Goal: Task Accomplishment & Management: Complete application form

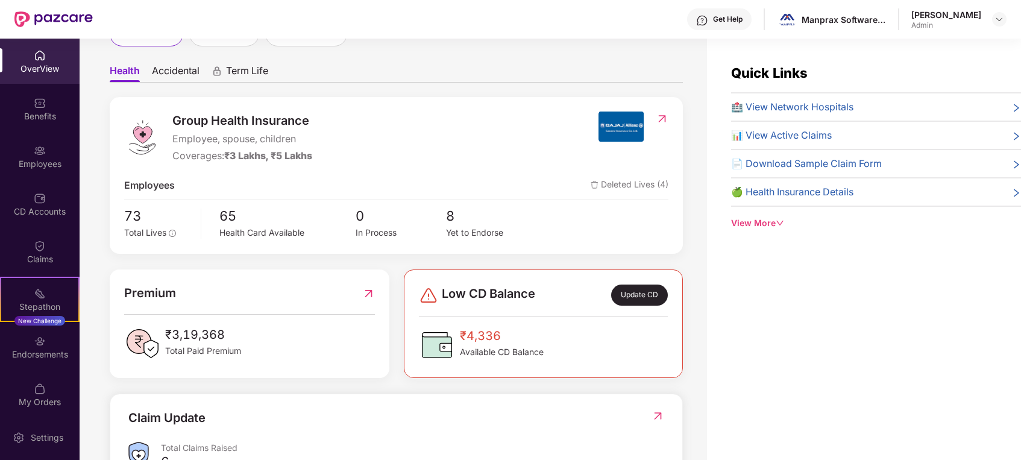
scroll to position [111, 0]
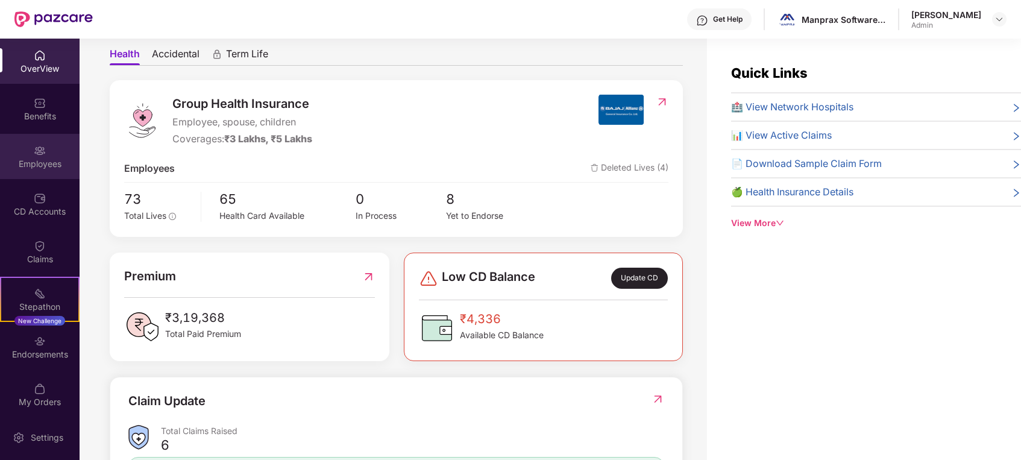
click at [39, 156] on img at bounding box center [40, 151] width 12 height 12
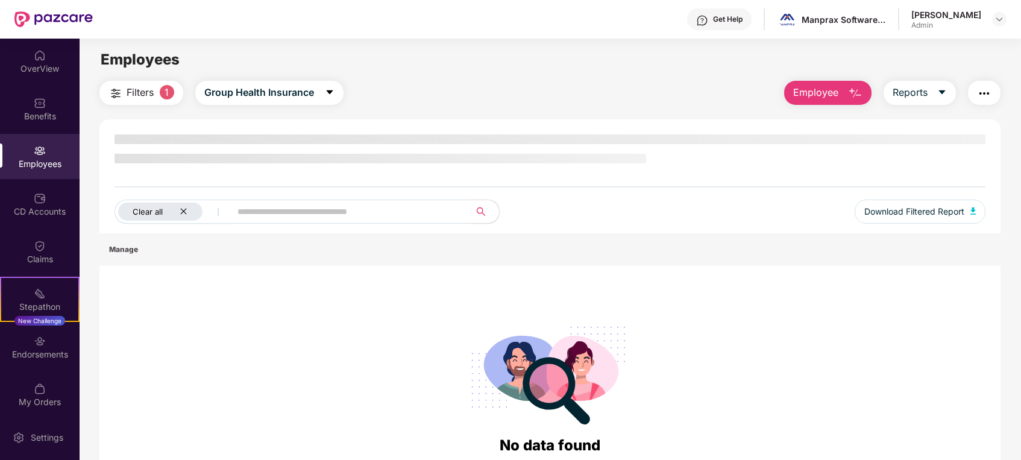
click at [186, 203] on div "Clear all" at bounding box center [160, 212] width 84 height 18
click at [801, 90] on span "Employee" at bounding box center [815, 92] width 45 height 15
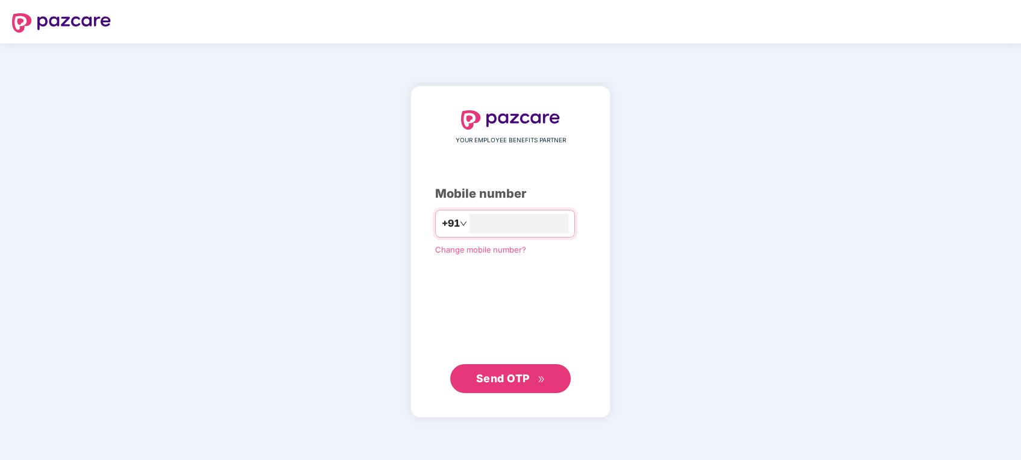
type input "**********"
click at [435, 328] on div "**********" at bounding box center [510, 251] width 151 height 283
click at [475, 376] on button "Send OTP" at bounding box center [510, 378] width 121 height 29
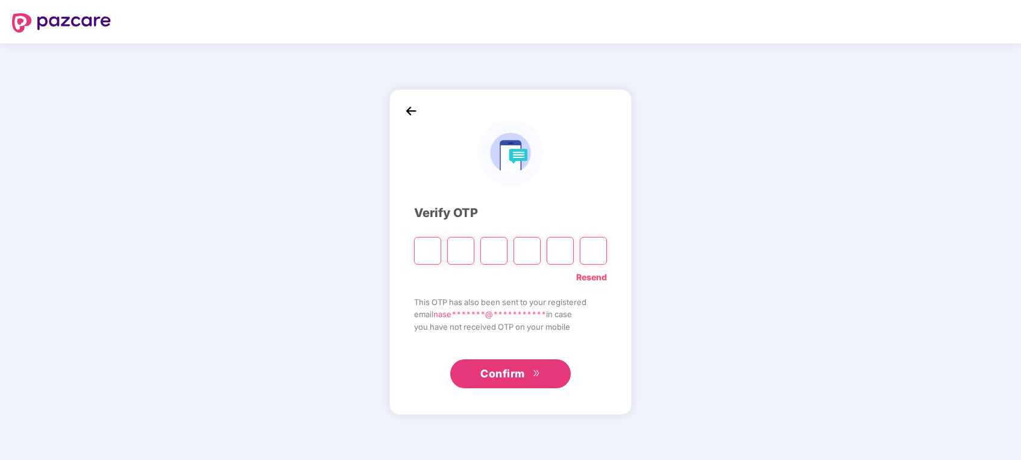
type input "*"
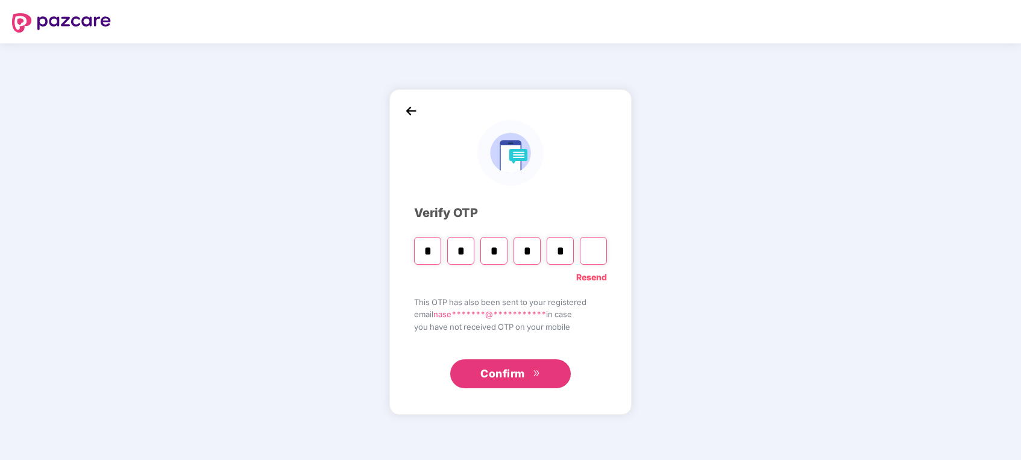
type input "*"
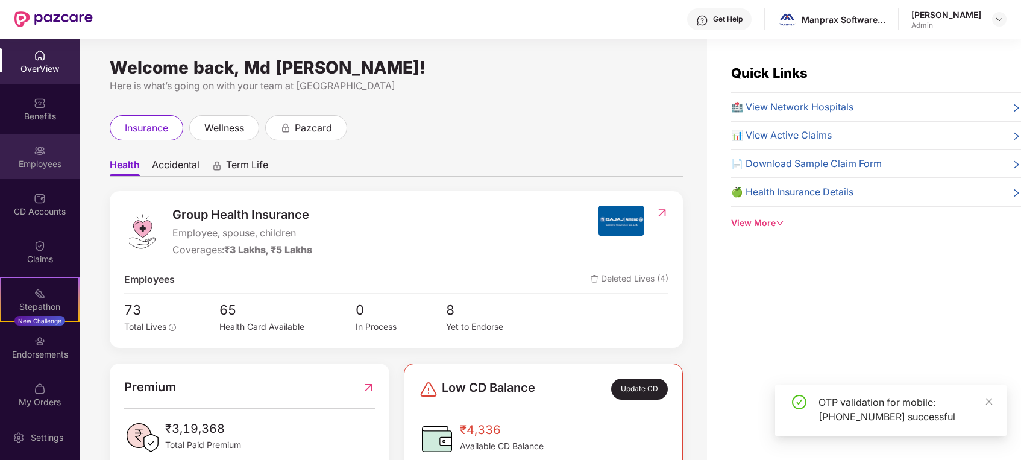
click at [31, 142] on div "Employees" at bounding box center [40, 156] width 80 height 45
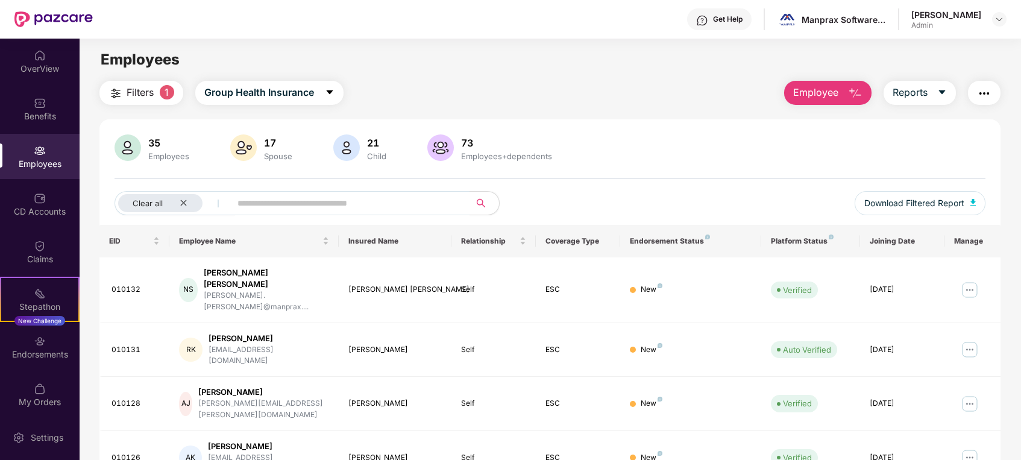
click at [803, 88] on span "Employee" at bounding box center [815, 92] width 45 height 15
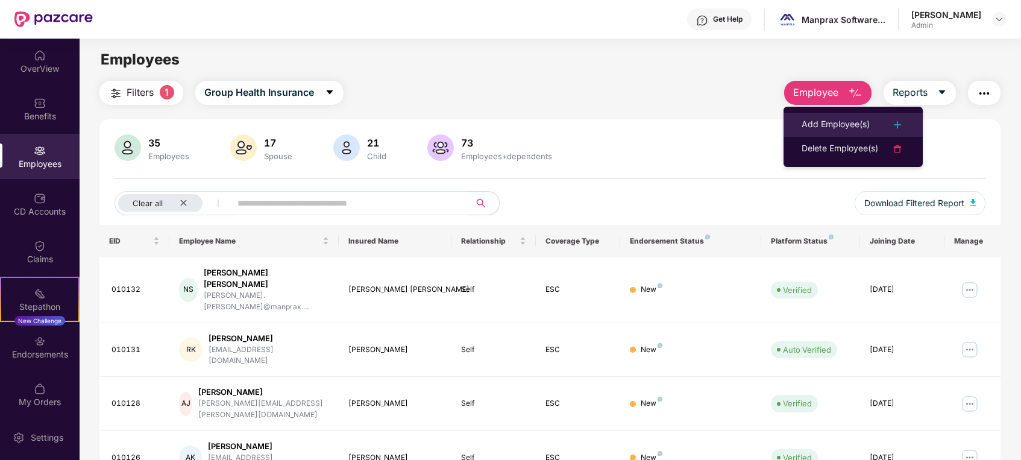
click at [848, 124] on div "Add Employee(s)" at bounding box center [836, 125] width 68 height 14
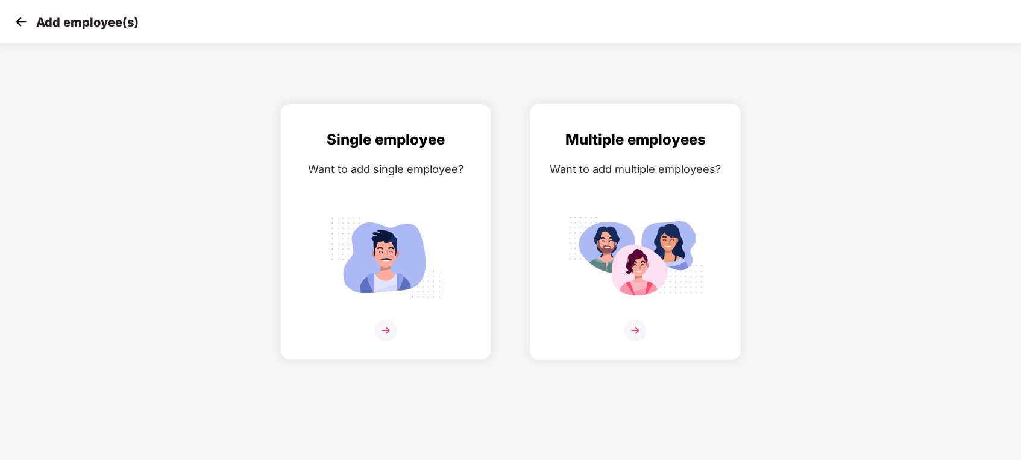
click at [590, 257] on img at bounding box center [635, 257] width 135 height 94
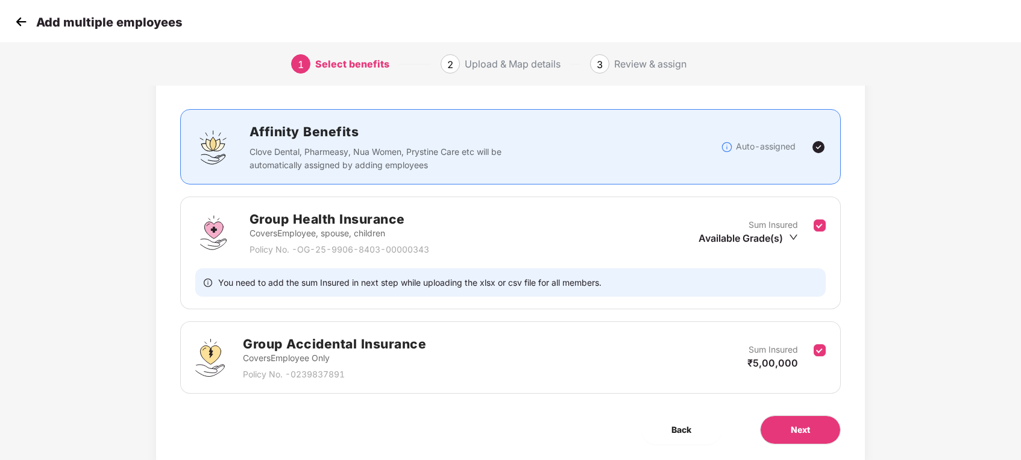
scroll to position [96, 0]
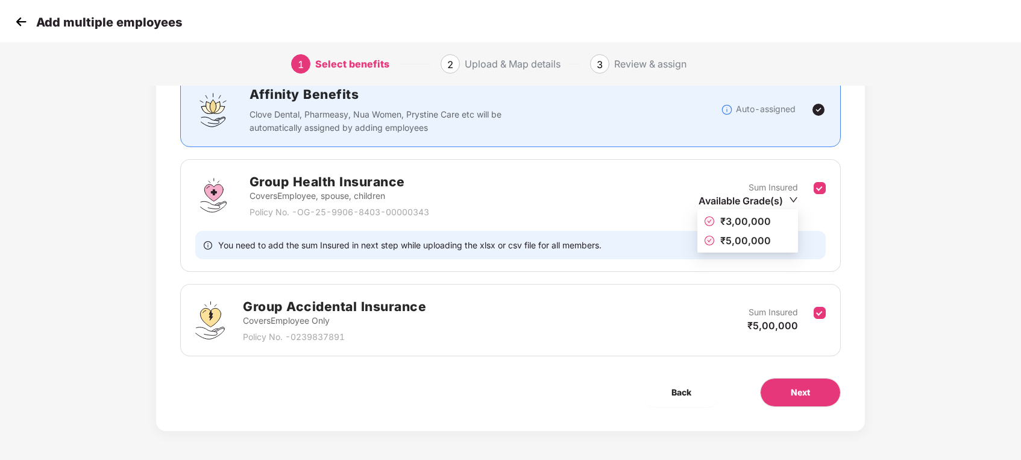
click at [794, 199] on icon "down" at bounding box center [793, 199] width 9 height 9
click at [763, 217] on span "₹3,00,000" at bounding box center [746, 221] width 51 height 12
click at [799, 397] on span "Next" at bounding box center [800, 392] width 19 height 13
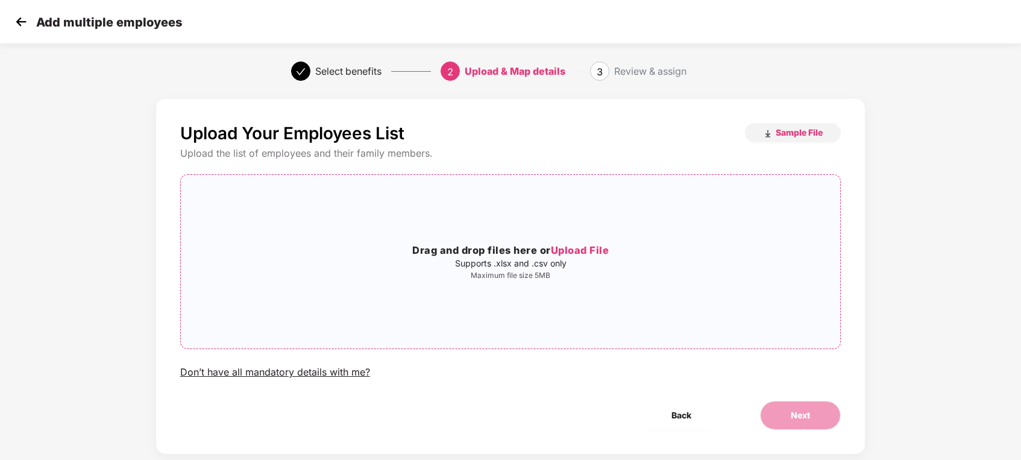
click at [569, 248] on span "Upload File" at bounding box center [580, 250] width 58 height 12
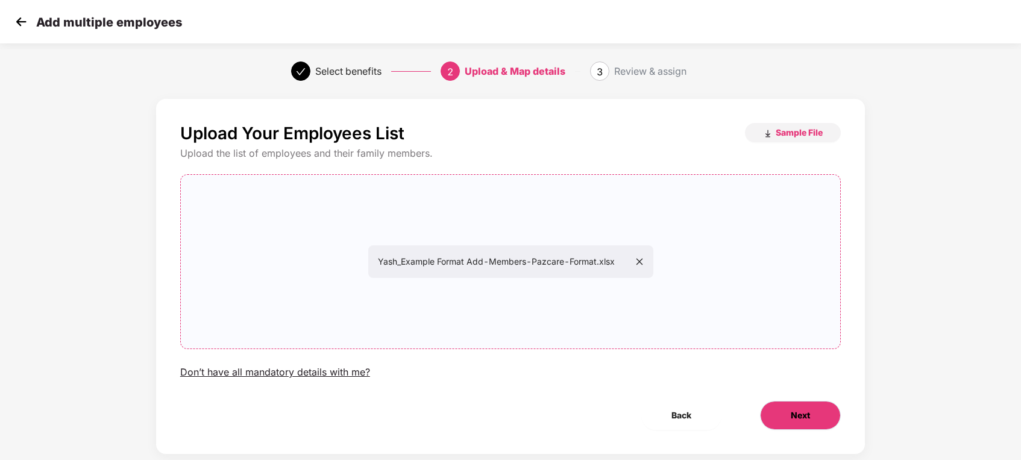
click at [812, 417] on button "Next" at bounding box center [800, 415] width 81 height 29
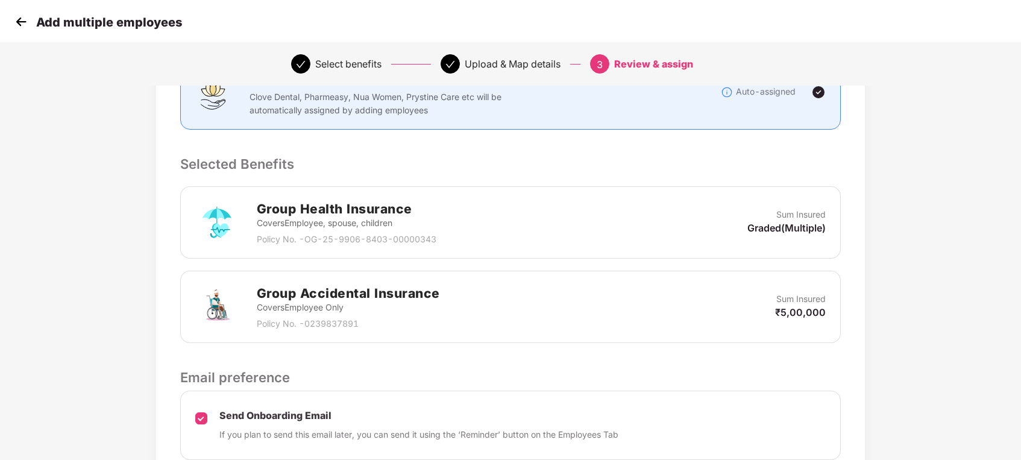
scroll to position [295, 0]
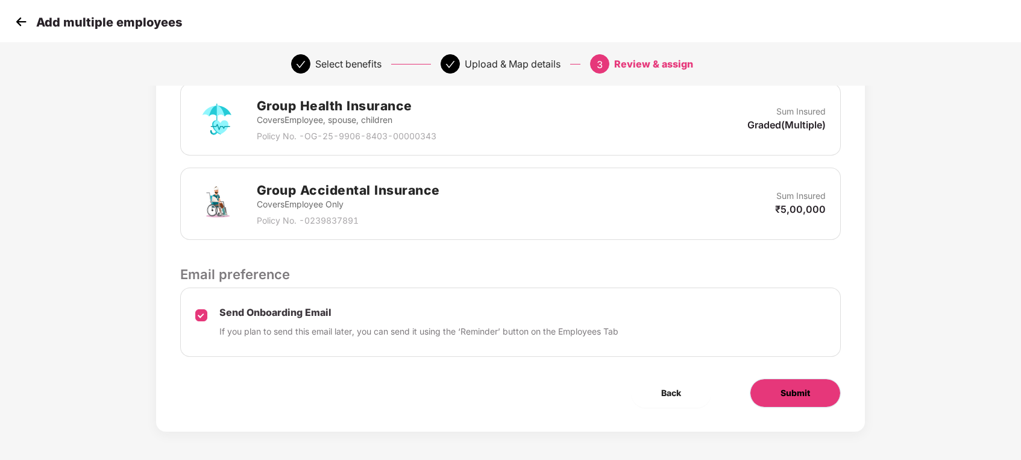
click at [796, 383] on button "Submit" at bounding box center [795, 393] width 91 height 29
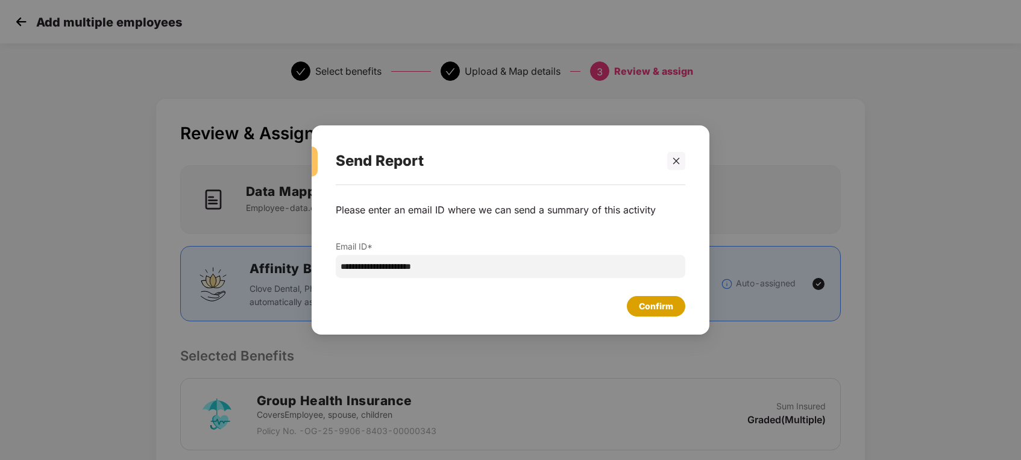
click at [659, 308] on div "Confirm" at bounding box center [656, 306] width 34 height 13
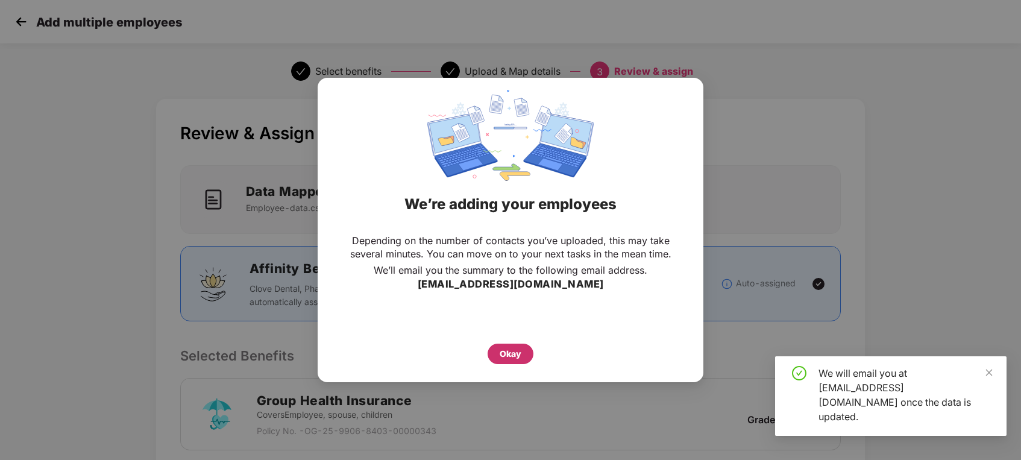
click at [517, 353] on div "Okay" at bounding box center [511, 353] width 22 height 13
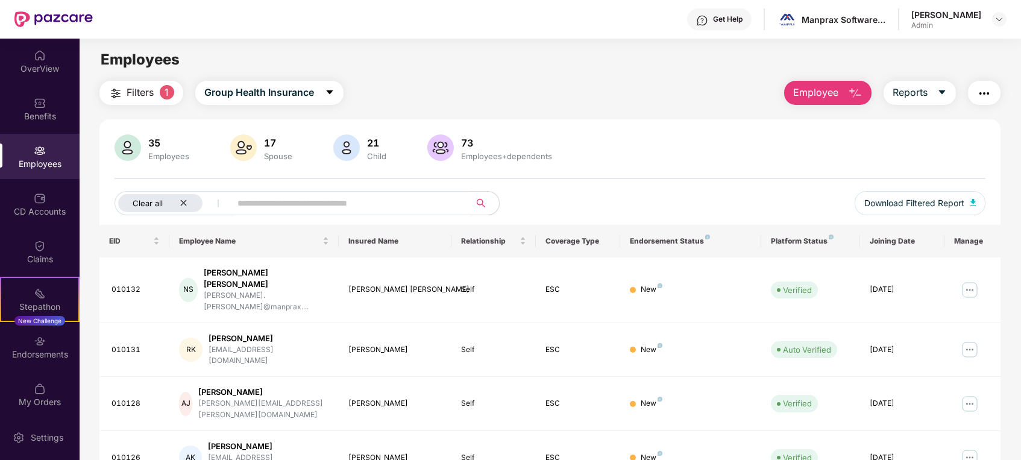
click at [180, 200] on icon "close" at bounding box center [184, 203] width 8 height 8
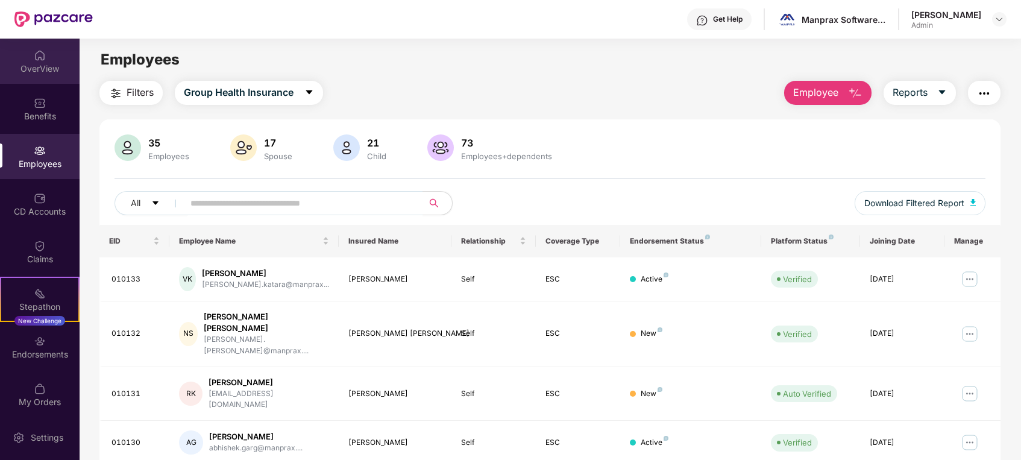
click at [33, 77] on div "OverView" at bounding box center [40, 61] width 80 height 45
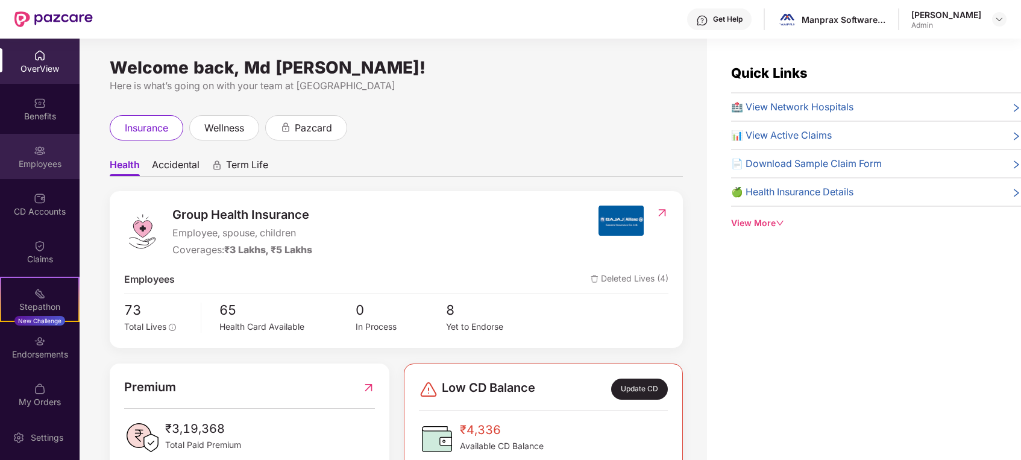
click at [43, 163] on div "Employees" at bounding box center [40, 164] width 80 height 12
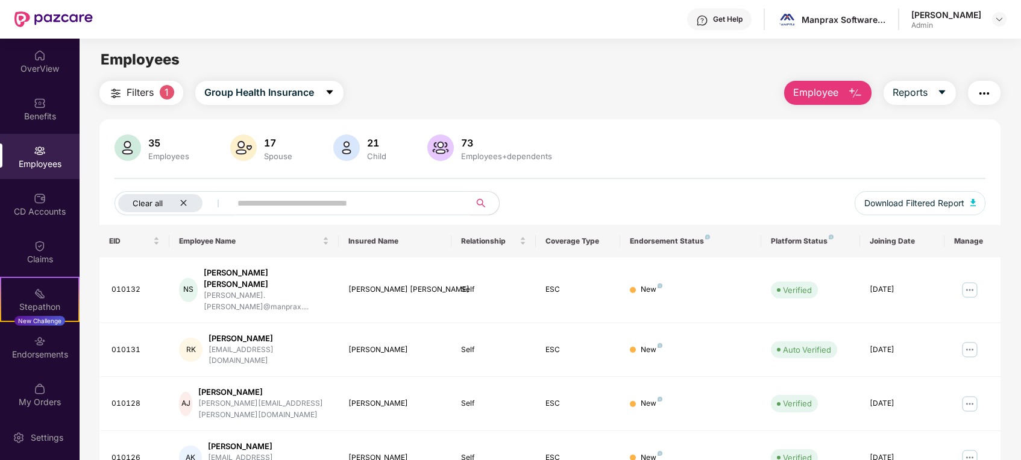
click at [181, 195] on div "Clear all" at bounding box center [160, 203] width 84 height 18
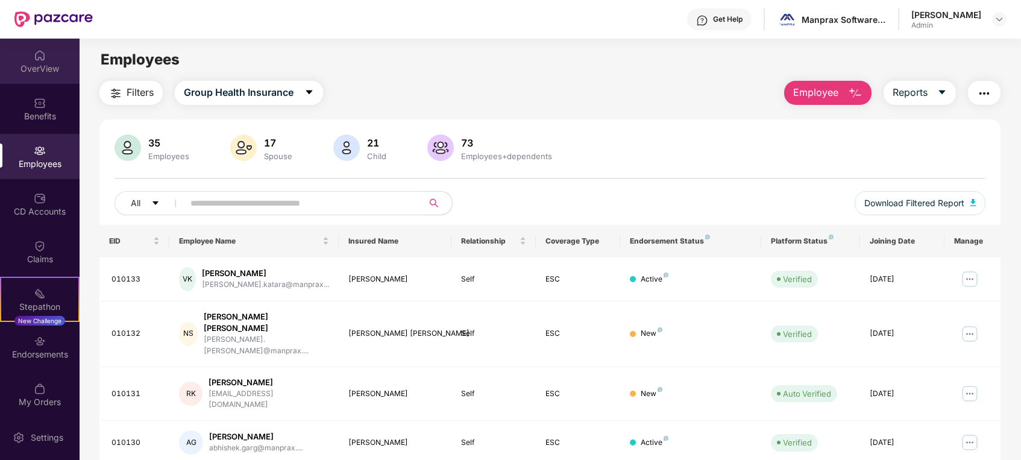
click at [37, 61] on img at bounding box center [40, 55] width 12 height 12
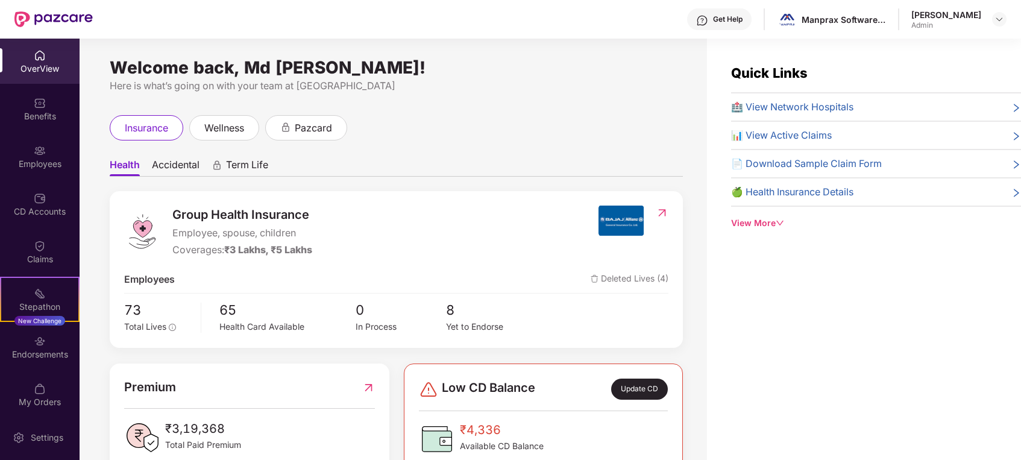
click at [37, 151] on img at bounding box center [40, 151] width 12 height 12
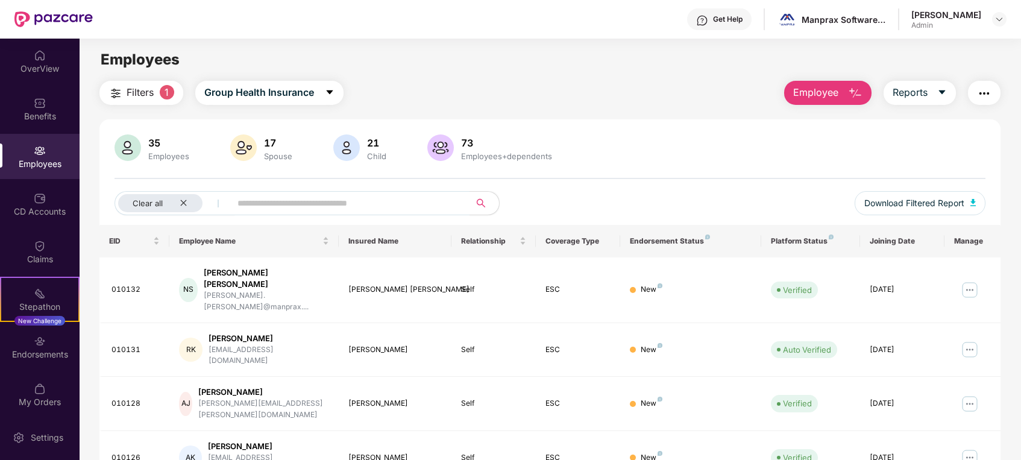
drag, startPoint x: 828, startPoint y: 90, endPoint x: 824, endPoint y: 101, distance: 12.4
click at [827, 90] on span "Employee" at bounding box center [815, 92] width 45 height 15
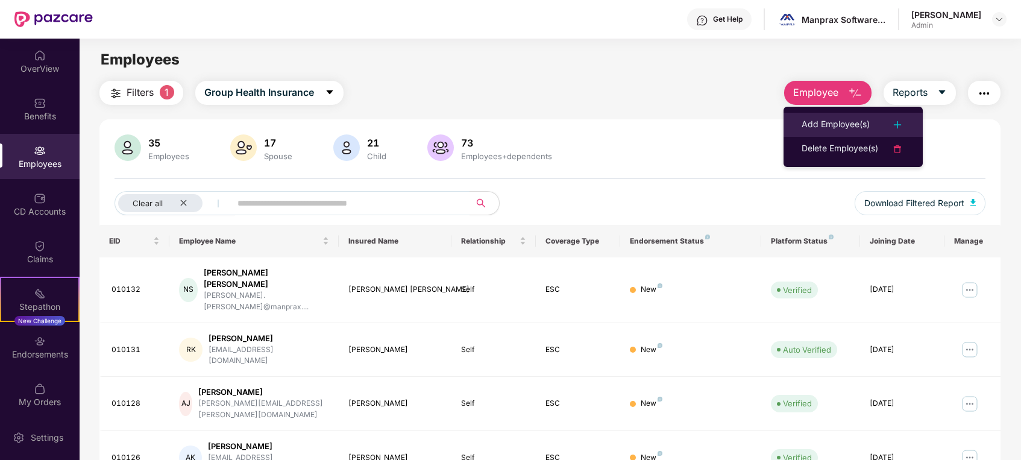
click at [820, 135] on li "Add Employee(s)" at bounding box center [853, 125] width 139 height 24
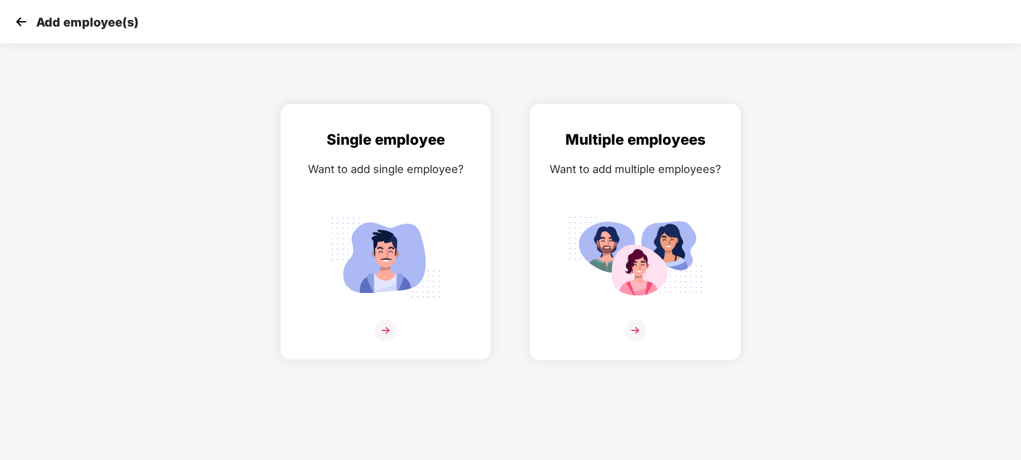
click at [651, 233] on img at bounding box center [635, 257] width 135 height 94
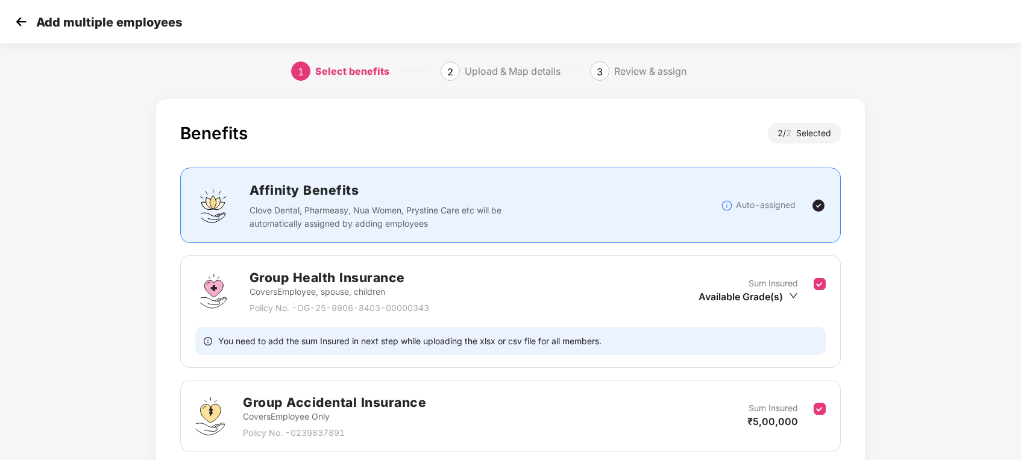
scroll to position [96, 0]
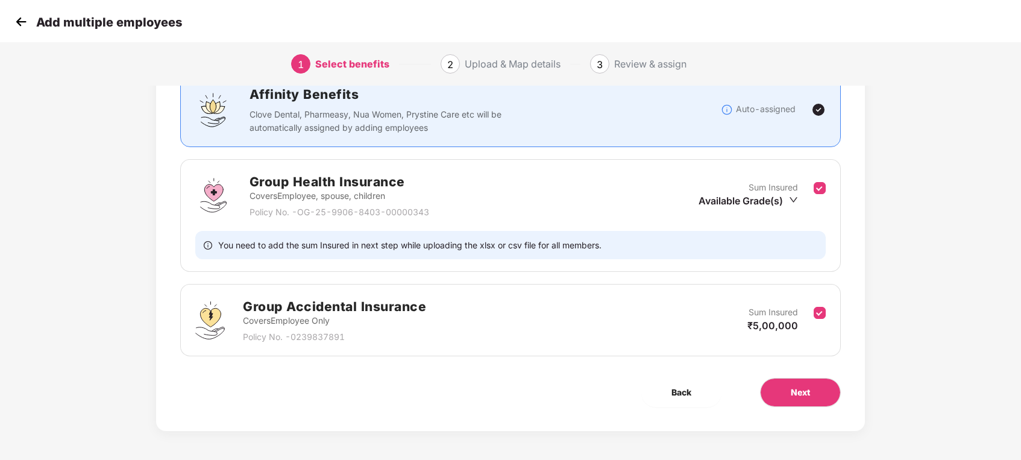
click at [827, 191] on div "Group Health Insurance Covers Employee, spouse, children Policy No. - OG-25-990…" at bounding box center [510, 215] width 661 height 113
click at [801, 198] on div "Sum Insured Available Grade(s)" at bounding box center [756, 196] width 115 height 30
click at [787, 203] on div "Available Grade(s)" at bounding box center [748, 200] width 99 height 13
click at [727, 219] on span "₹3,00,000" at bounding box center [746, 221] width 51 height 12
click at [801, 395] on span "Next" at bounding box center [800, 392] width 19 height 13
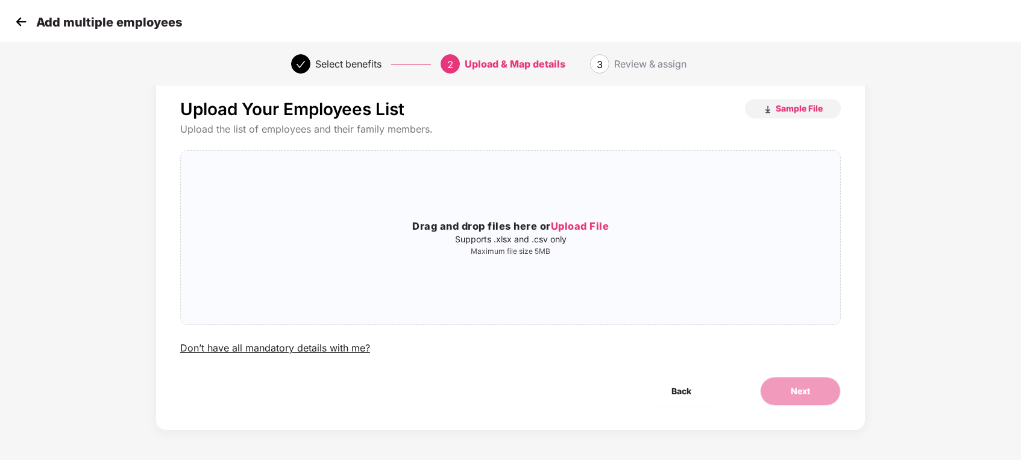
scroll to position [0, 0]
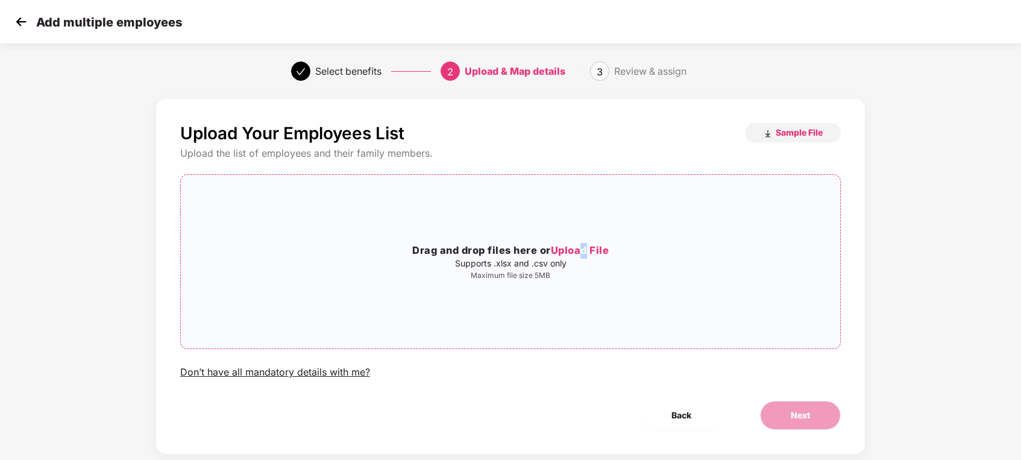
click at [585, 247] on span "Upload File" at bounding box center [580, 250] width 58 height 12
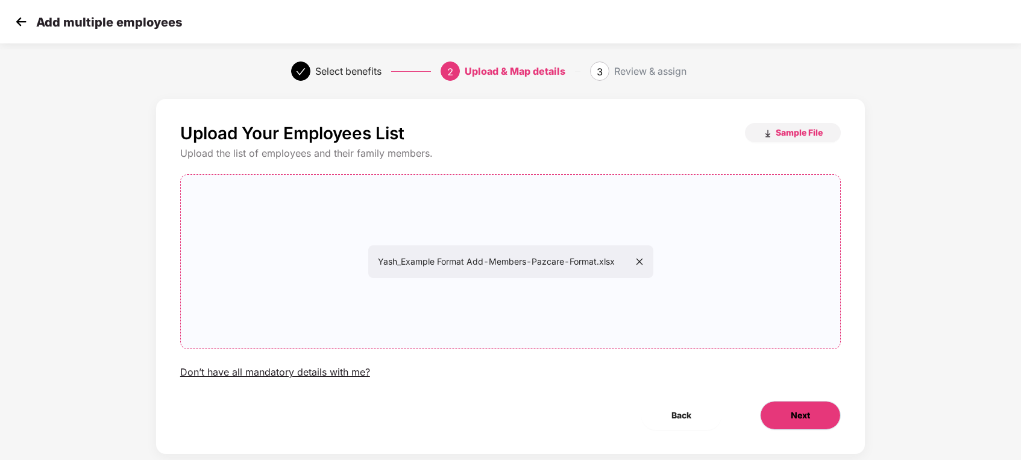
click at [809, 415] on span "Next" at bounding box center [800, 415] width 19 height 13
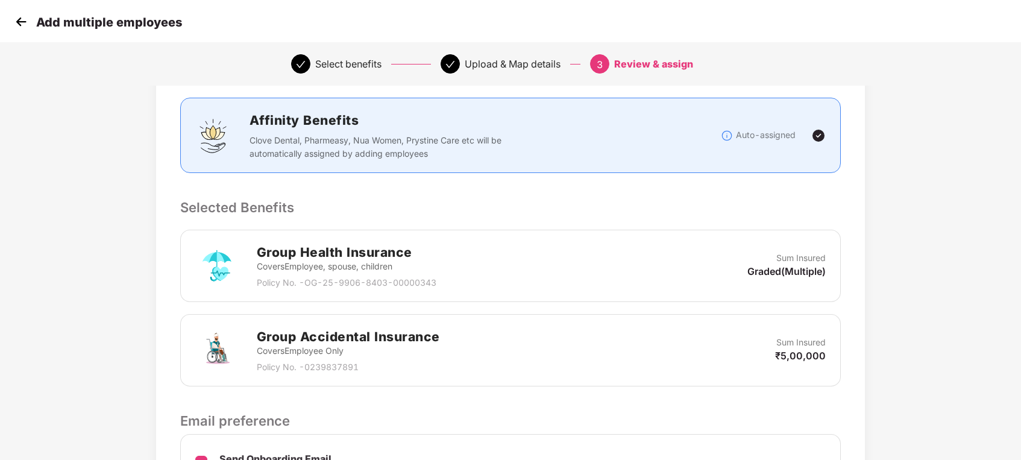
scroll to position [295, 0]
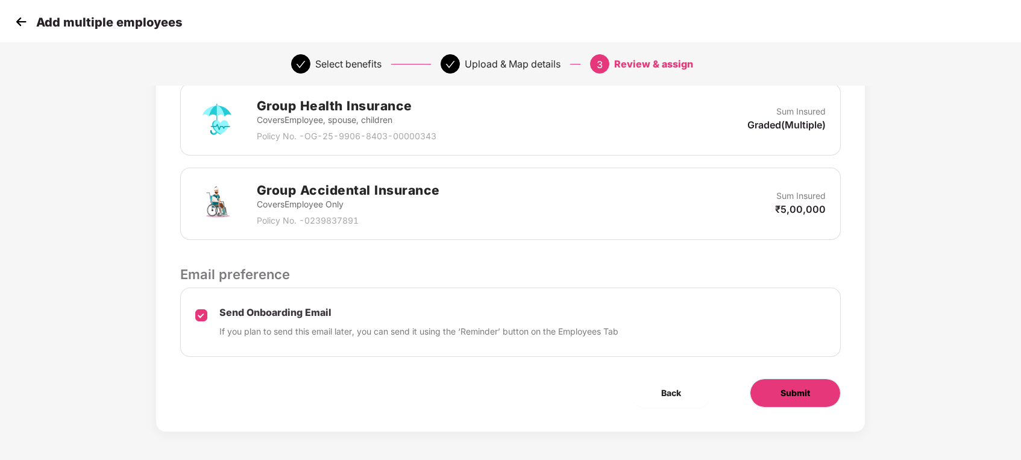
click at [800, 402] on button "Submit" at bounding box center [795, 393] width 91 height 29
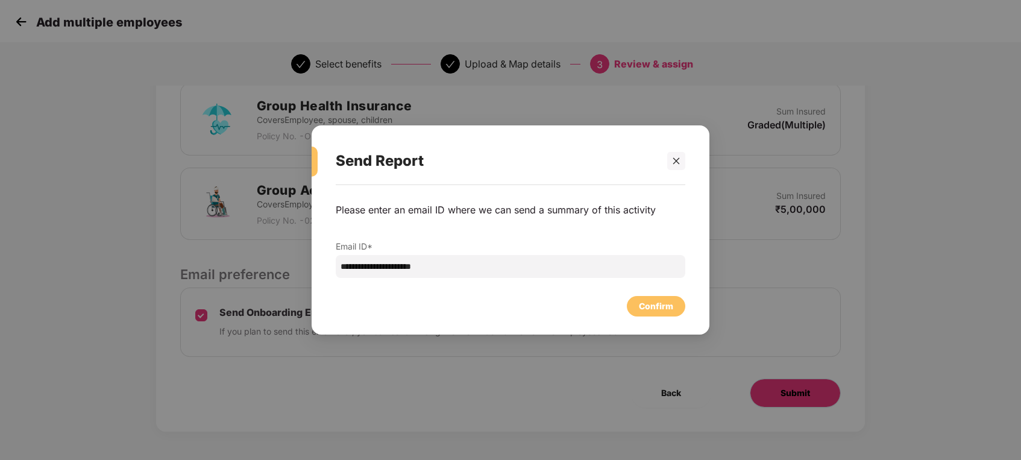
scroll to position [0, 0]
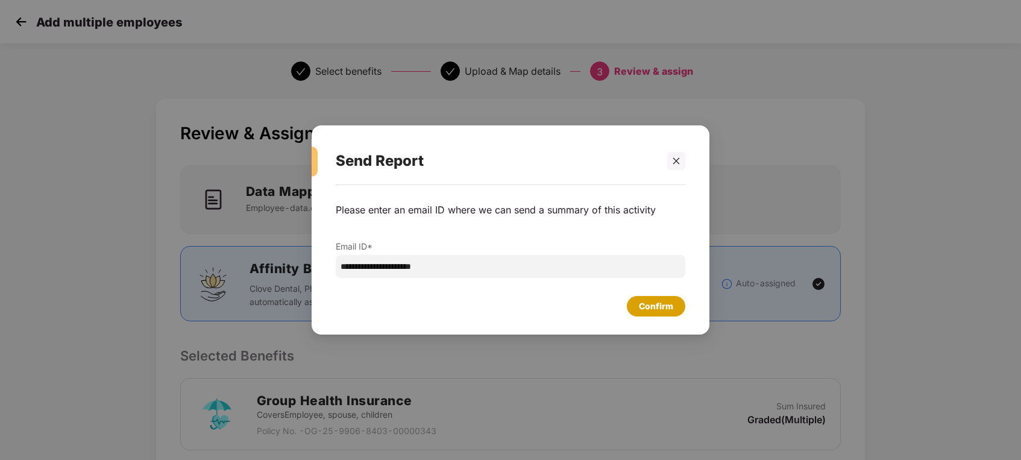
click at [655, 301] on div "Confirm" at bounding box center [656, 306] width 34 height 13
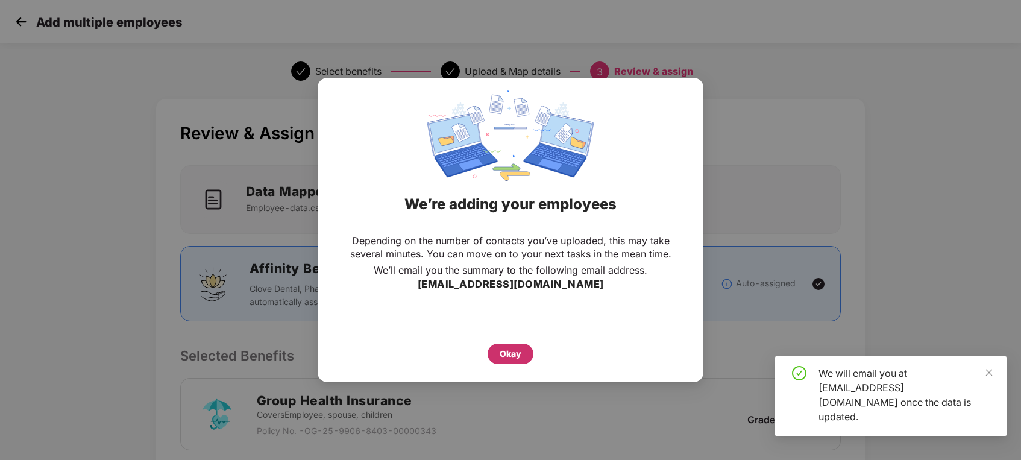
click at [510, 353] on div "Okay" at bounding box center [511, 353] width 22 height 13
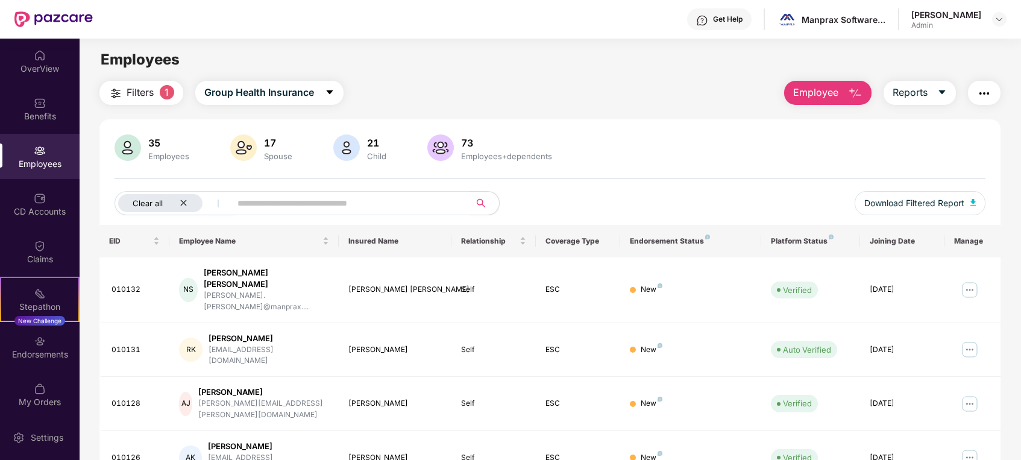
click at [182, 197] on div "Clear all" at bounding box center [160, 203] width 84 height 18
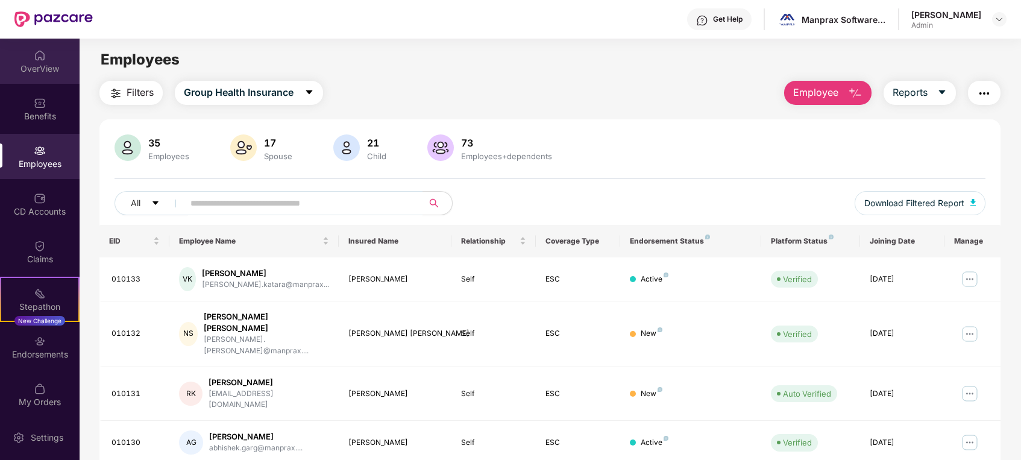
click at [23, 79] on div "OverView" at bounding box center [40, 61] width 80 height 45
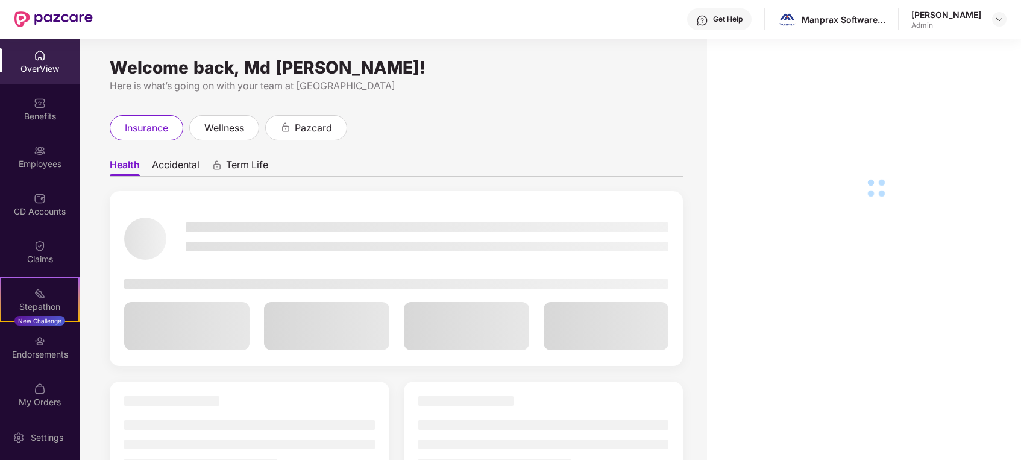
click at [25, 125] on div "Benefits" at bounding box center [40, 108] width 80 height 45
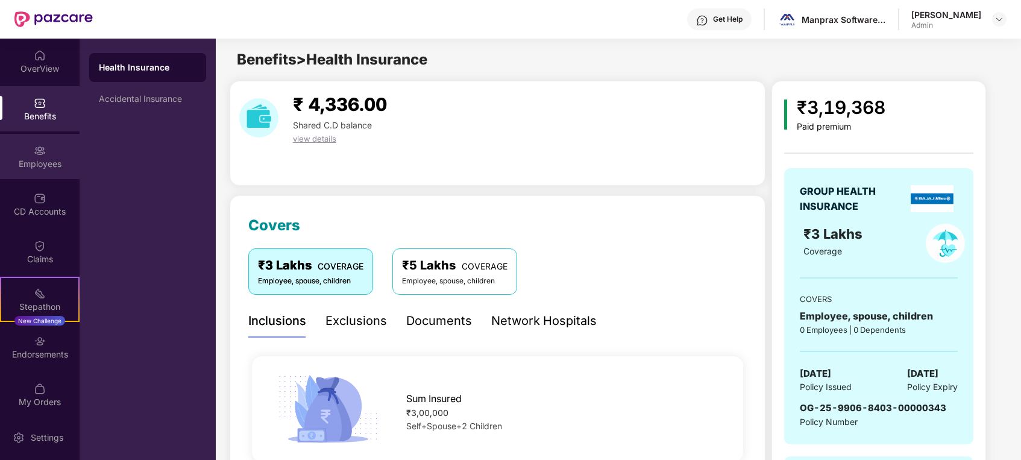
click at [34, 159] on div "Employees" at bounding box center [40, 164] width 80 height 12
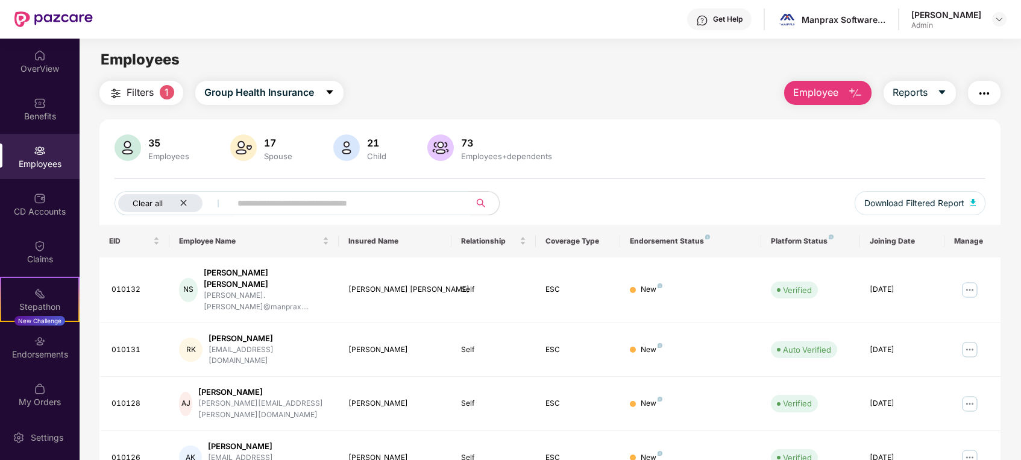
click at [184, 198] on div "Clear all" at bounding box center [160, 203] width 84 height 18
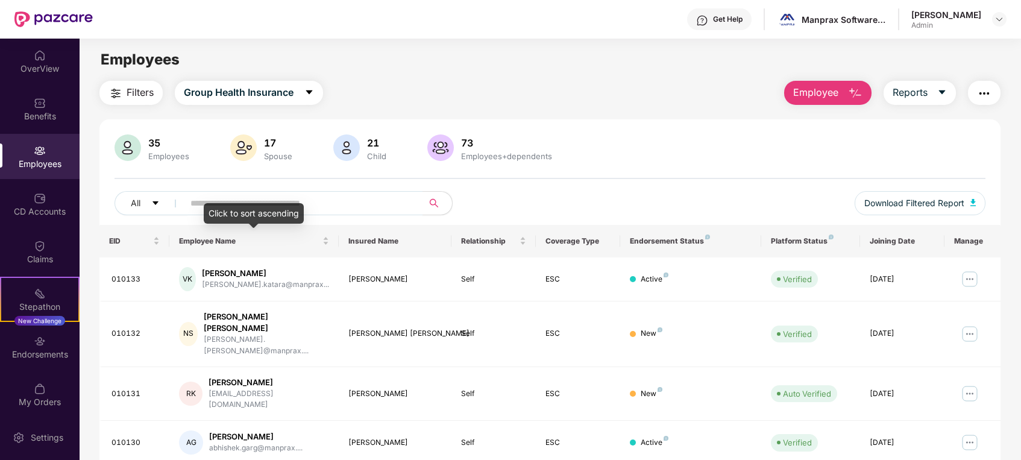
click at [211, 203] on div "Click to sort ascending" at bounding box center [254, 213] width 100 height 21
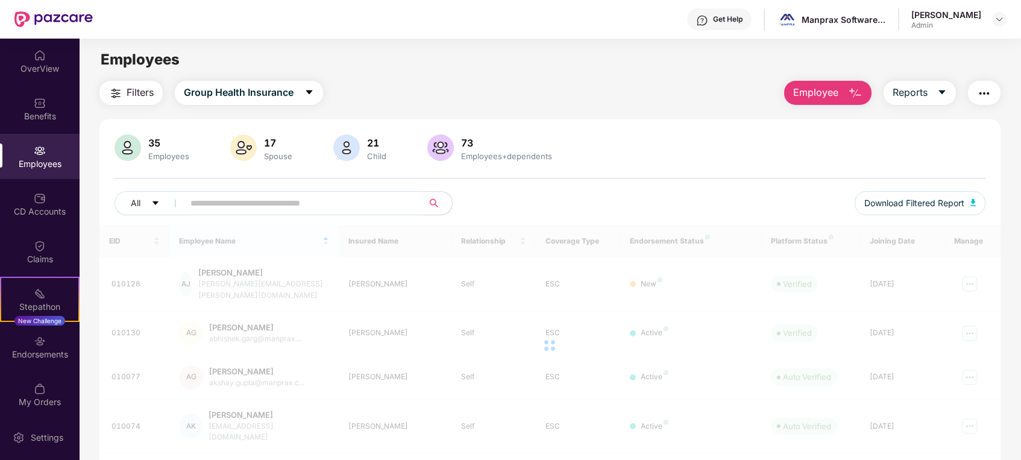
click at [195, 204] on input "text" at bounding box center [299, 203] width 216 height 18
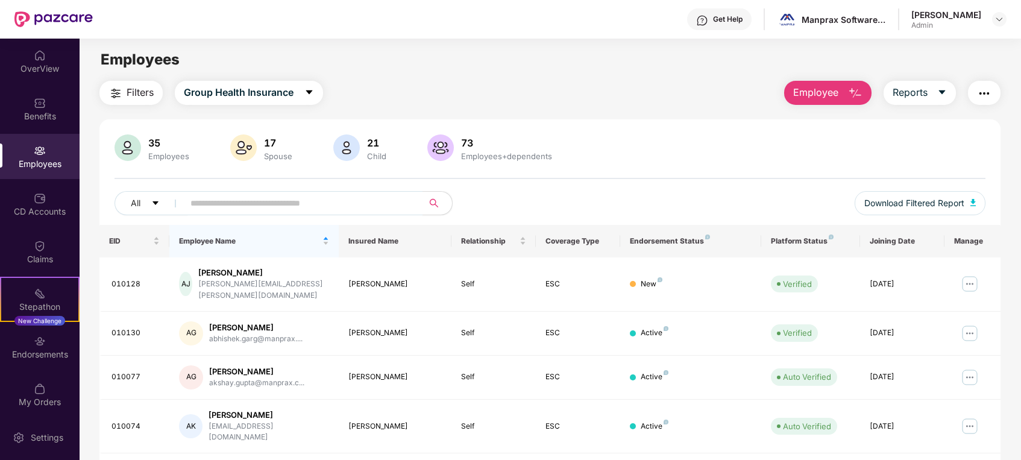
click at [657, 159] on div "35 Employees 17 Spouse 21 Child [DEMOGRAPHIC_DATA] Employees+dependents" at bounding box center [551, 148] width 872 height 29
click at [282, 247] on div "Employee Name" at bounding box center [254, 240] width 150 height 11
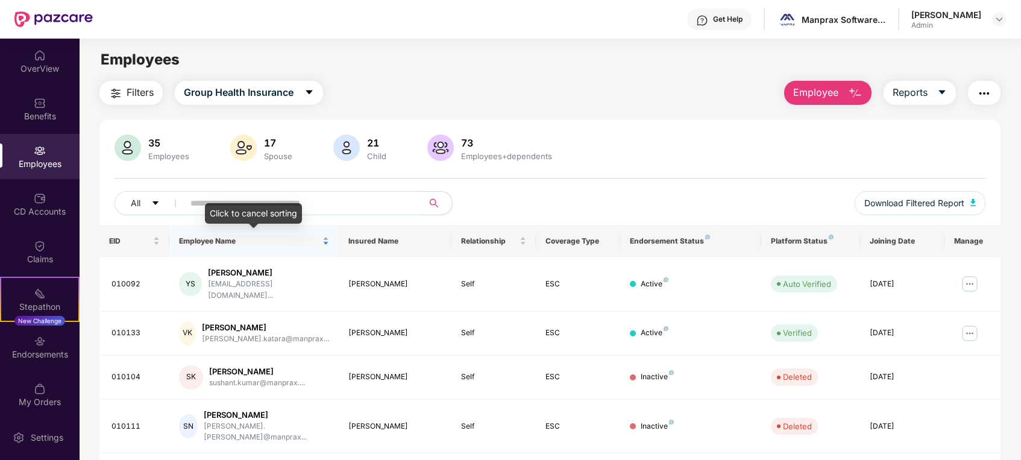
click at [326, 246] on div "Employee Name" at bounding box center [254, 240] width 150 height 11
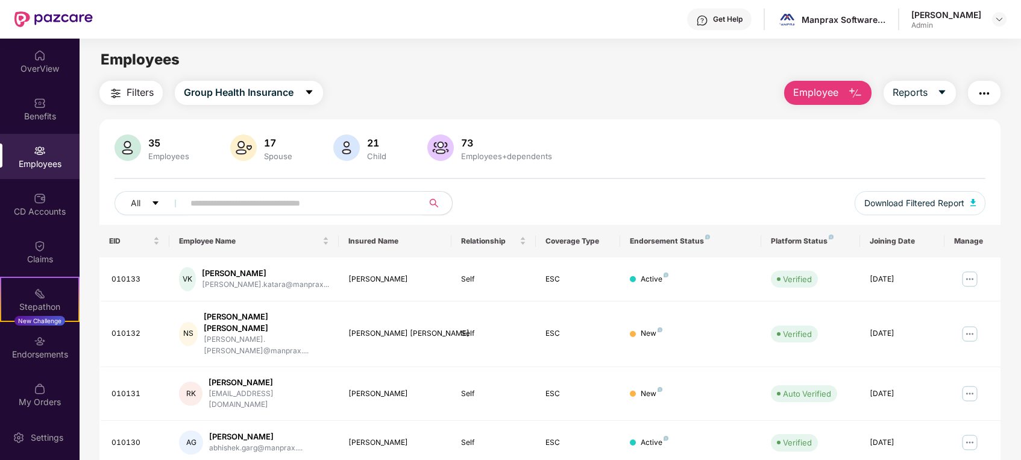
click at [279, 192] on span at bounding box center [299, 203] width 247 height 24
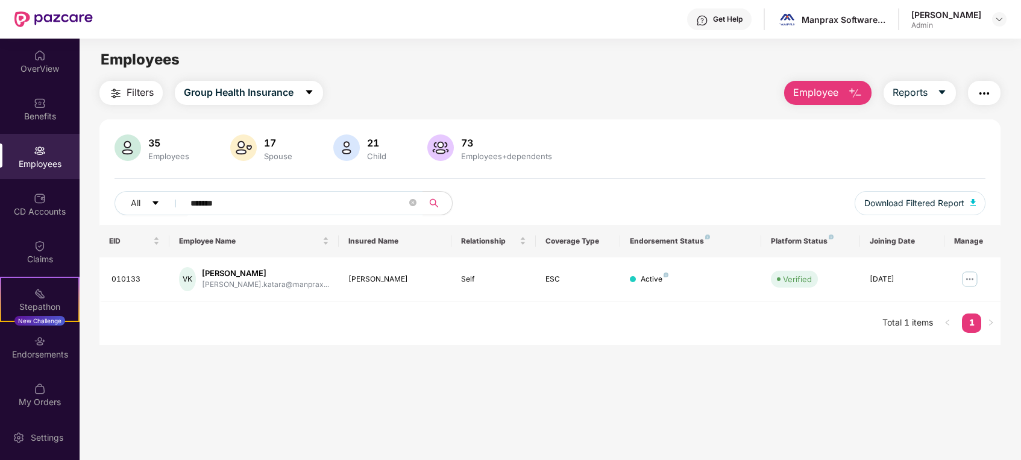
click at [268, 375] on main "Employees Filters Group Health Insurance Employee Reports 35 Employees 17 Spous…" at bounding box center [550, 269] width 941 height 460
click at [282, 208] on input "*******" at bounding box center [299, 203] width 216 height 18
type input "****"
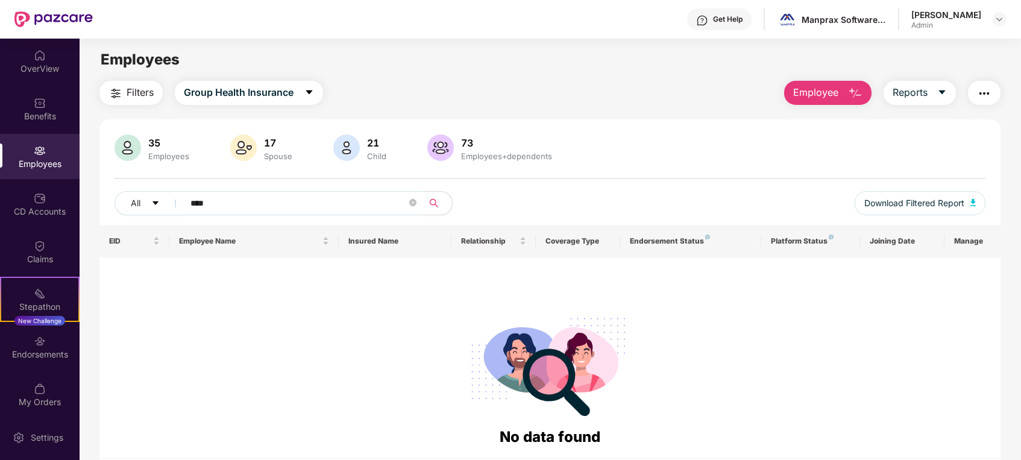
click at [245, 341] on div at bounding box center [550, 364] width 882 height 122
click at [804, 90] on span "Employee" at bounding box center [815, 92] width 45 height 15
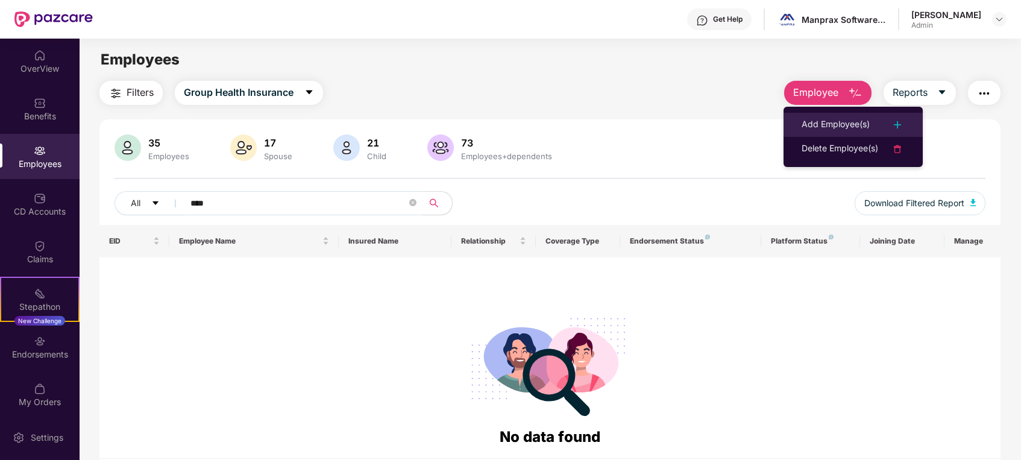
click at [832, 120] on div "Add Employee(s)" at bounding box center [836, 125] width 68 height 14
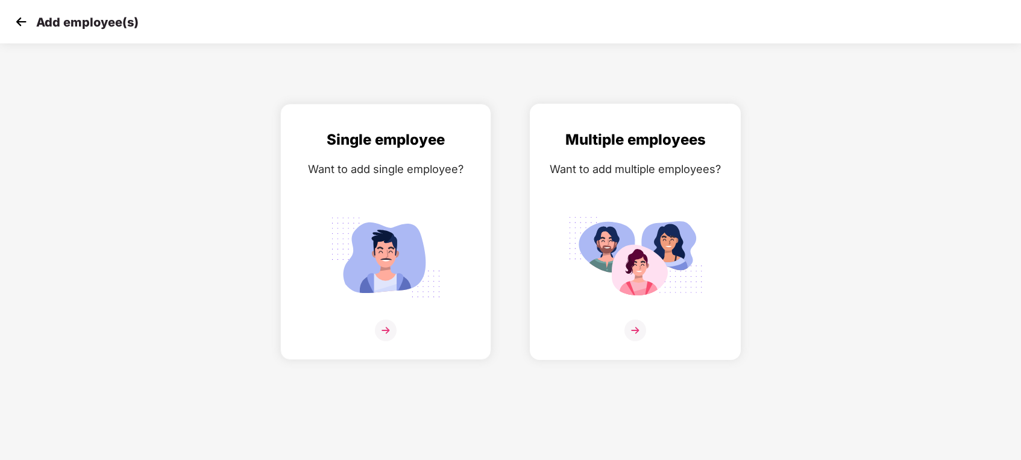
click at [622, 206] on div "Multiple employees Want to add multiple employees?" at bounding box center [636, 242] width 186 height 228
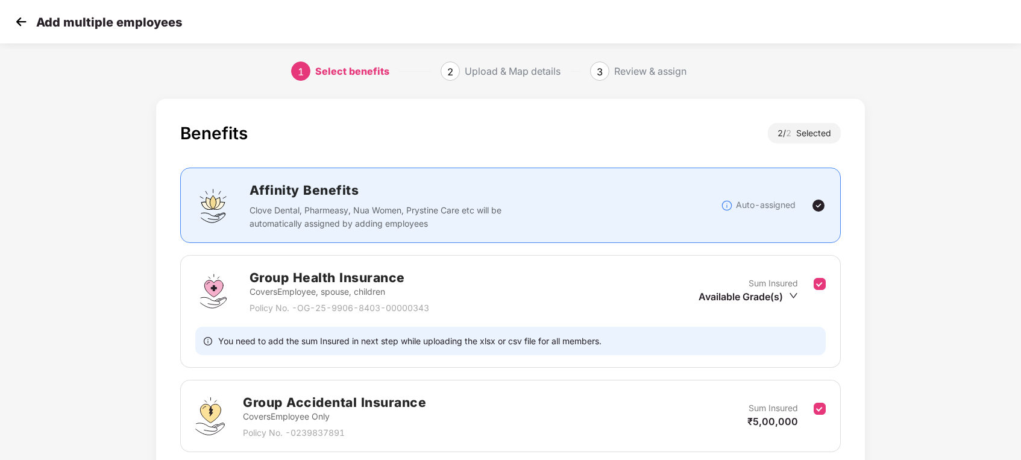
scroll to position [96, 0]
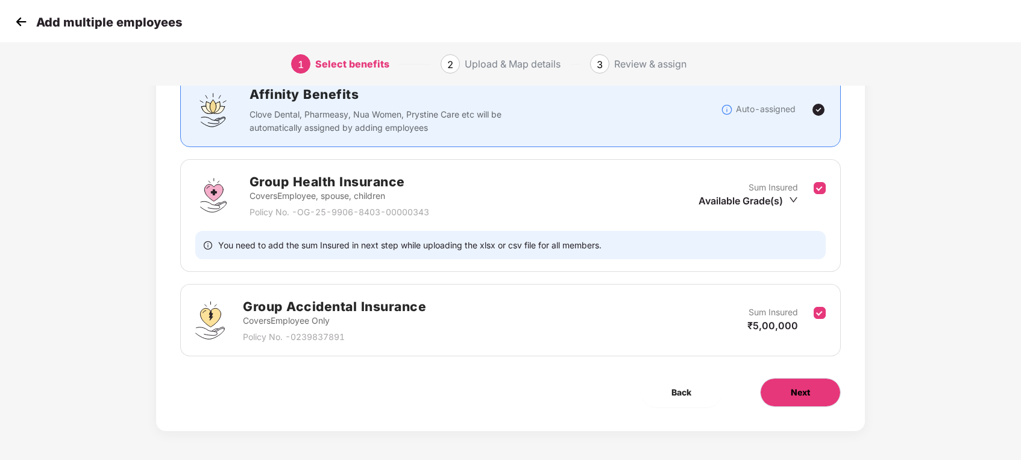
click at [786, 388] on button "Next" at bounding box center [800, 392] width 81 height 29
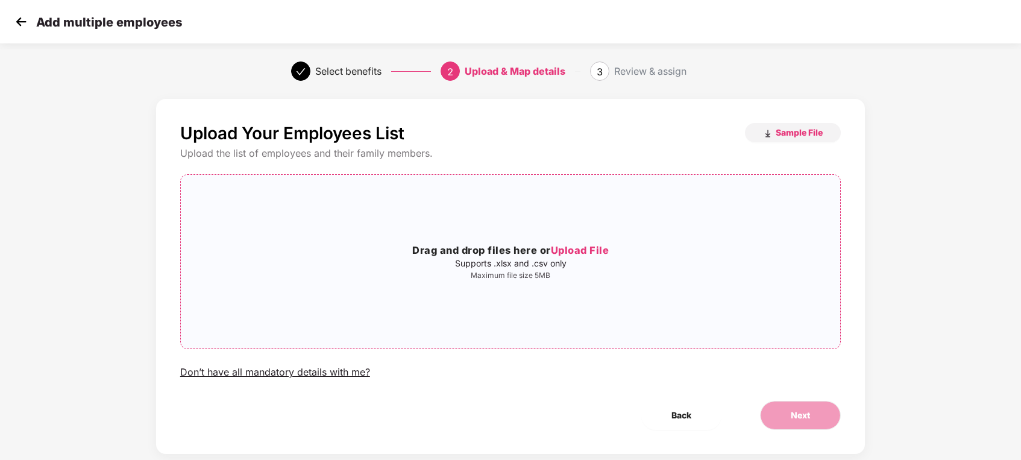
click at [566, 251] on span "Upload File" at bounding box center [580, 250] width 58 height 12
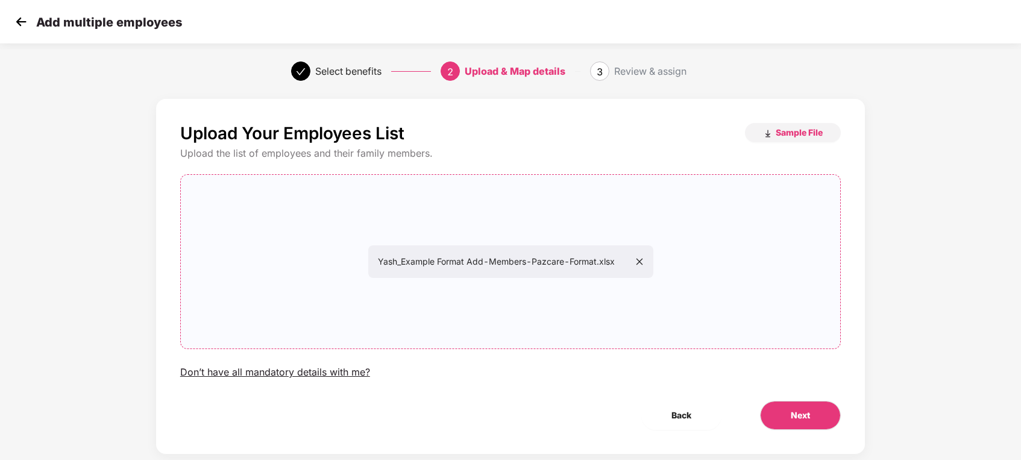
scroll to position [24, 0]
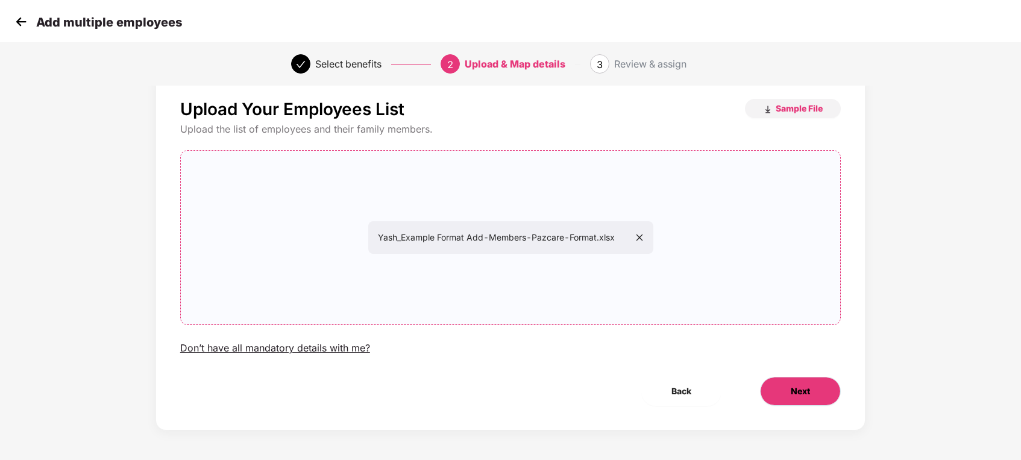
click at [803, 393] on span "Next" at bounding box center [800, 391] width 19 height 13
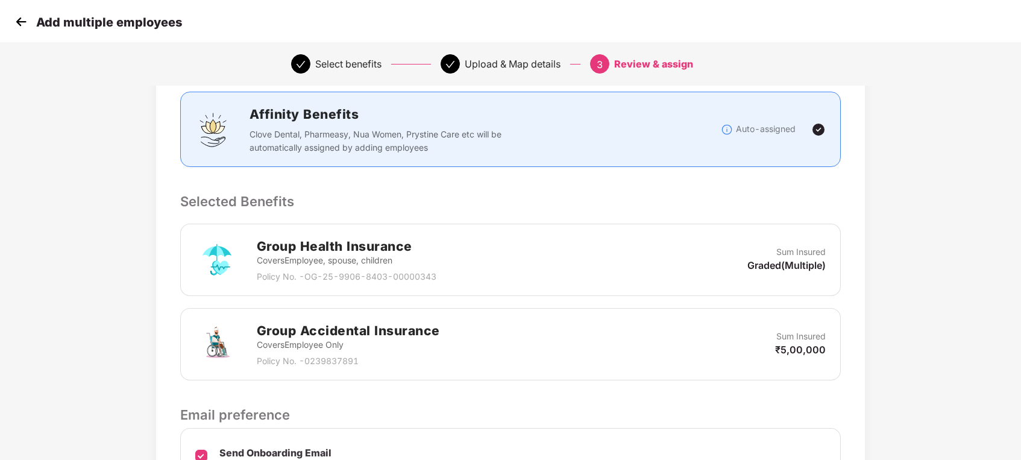
scroll to position [295, 0]
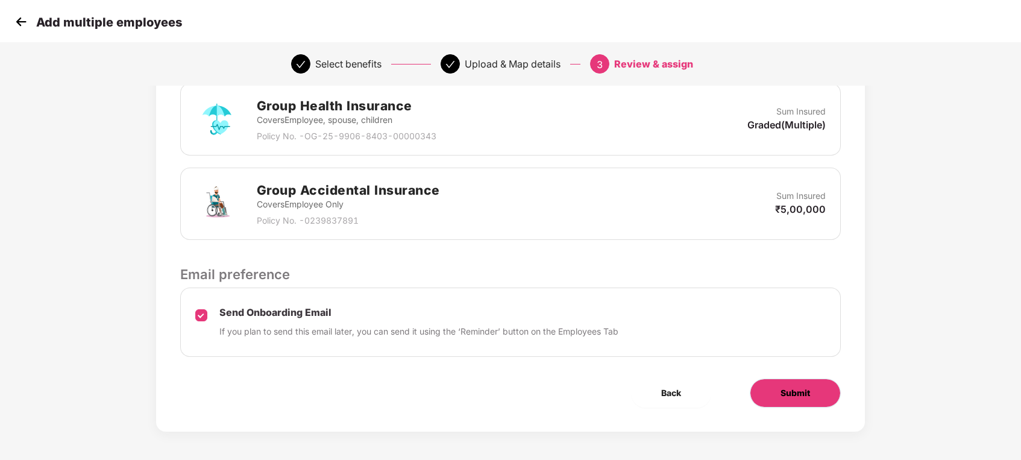
click at [783, 388] on span "Submit" at bounding box center [796, 392] width 30 height 13
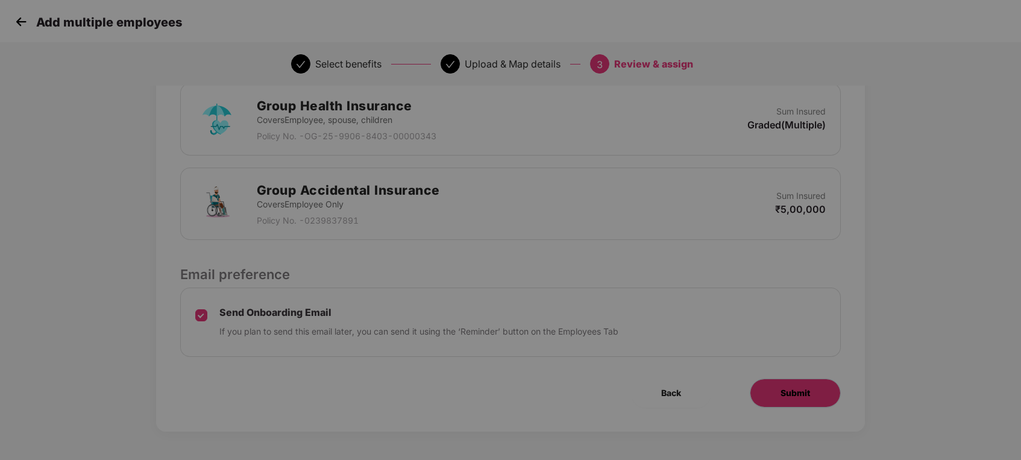
scroll to position [0, 0]
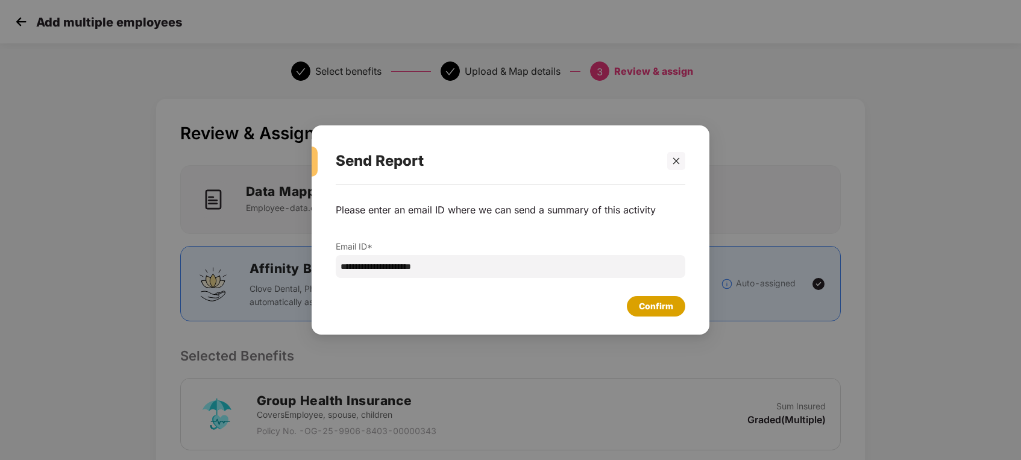
click at [654, 298] on div "Confirm" at bounding box center [656, 306] width 58 height 21
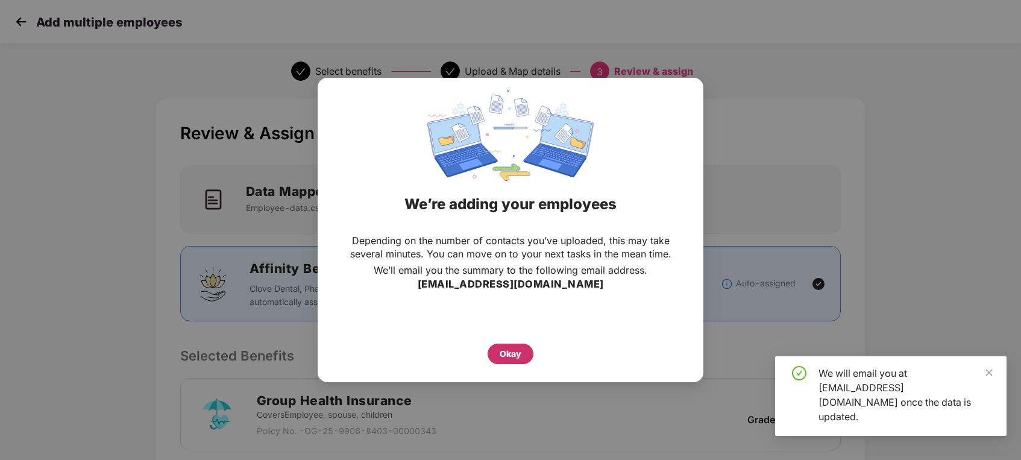
click at [500, 349] on div "Okay" at bounding box center [511, 353] width 22 height 13
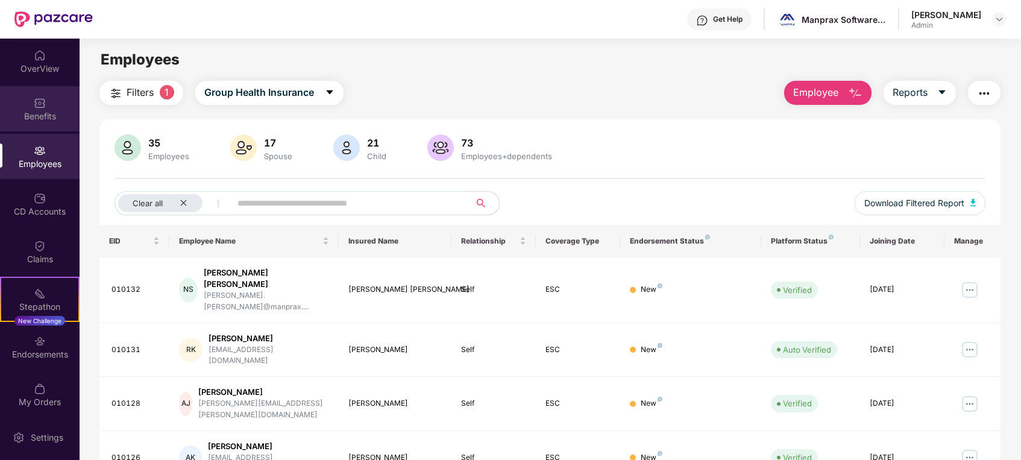
click at [36, 112] on div "Benefits" at bounding box center [40, 116] width 80 height 12
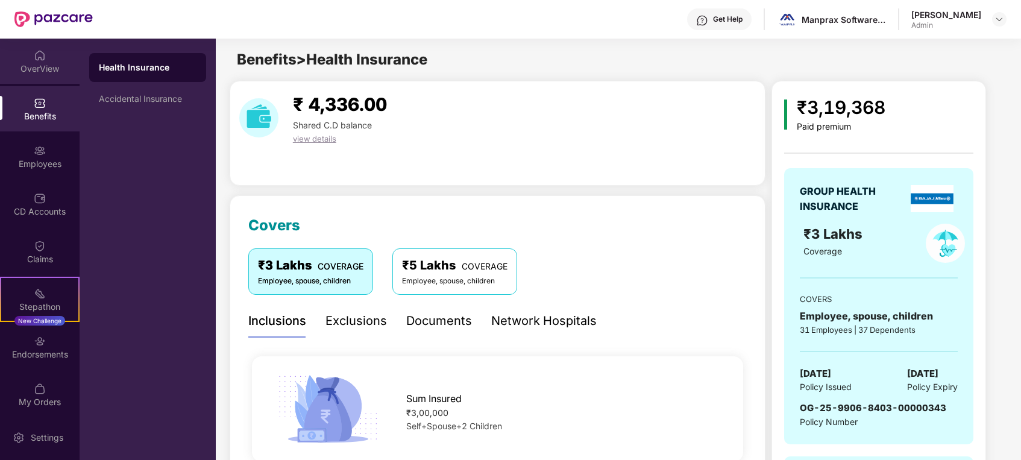
click at [28, 58] on div "OverView" at bounding box center [40, 61] width 80 height 45
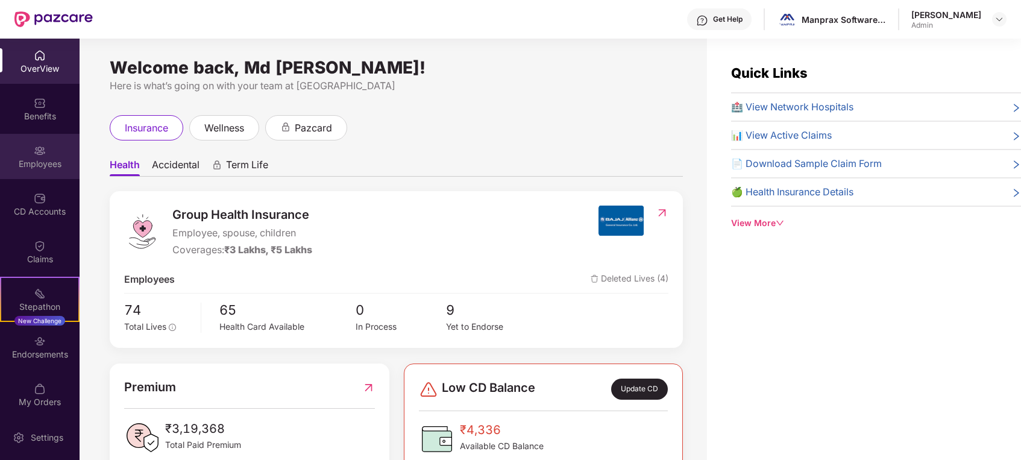
click at [36, 163] on div "Employees" at bounding box center [40, 164] width 80 height 12
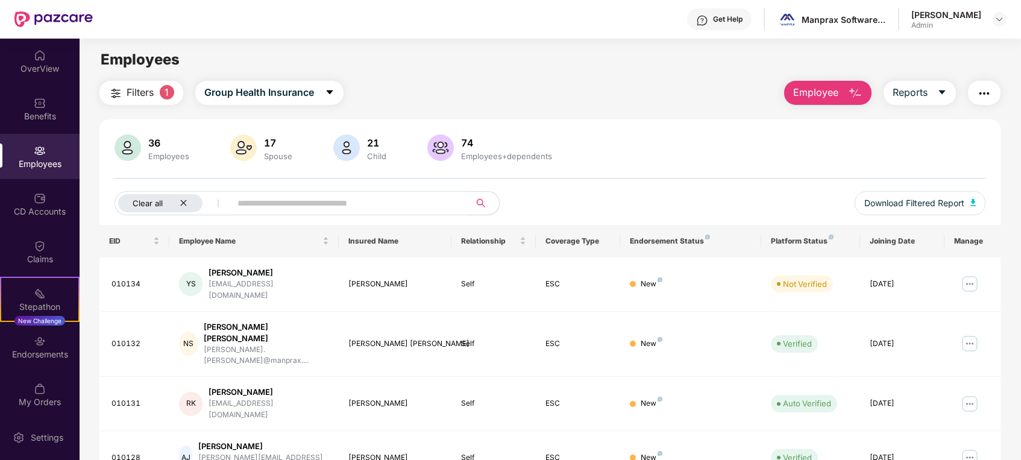
click at [182, 205] on icon "close" at bounding box center [184, 203] width 8 height 8
